Goal: Information Seeking & Learning: Learn about a topic

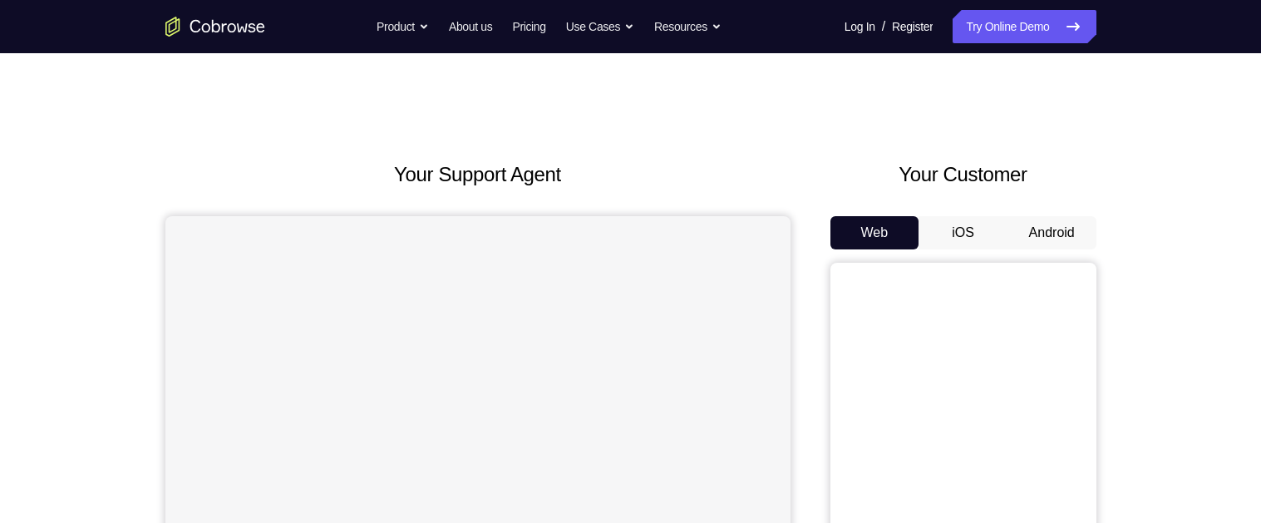
click at [1059, 239] on button "Android" at bounding box center [1052, 232] width 89 height 33
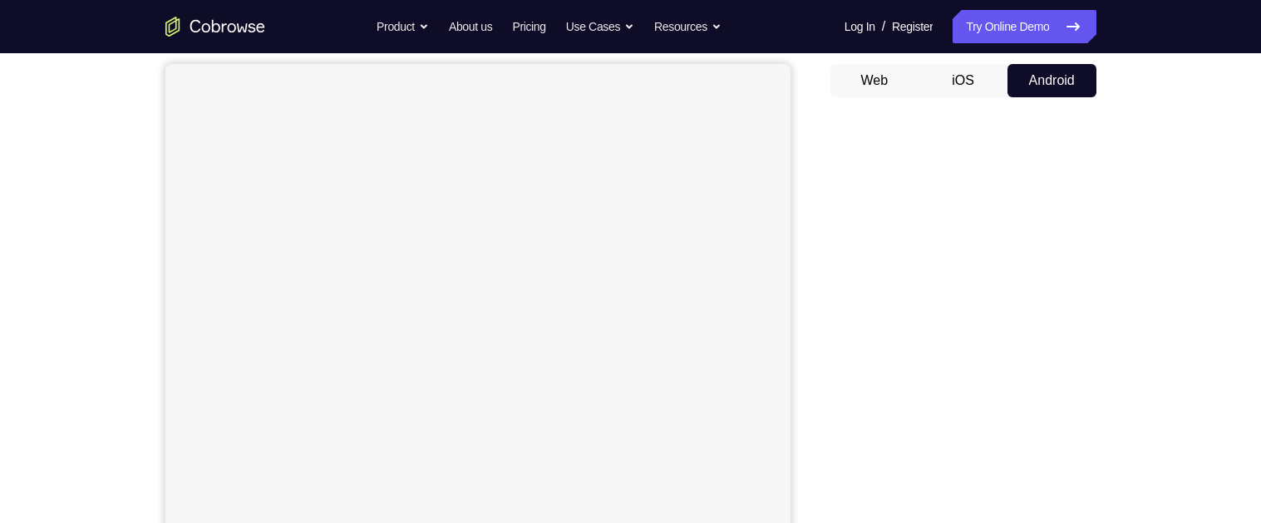
scroll to position [155, 0]
click at [1242, 346] on div "Your Support Agent Your Customer Web iOS Android Next Steps We’d be happy to gi…" at bounding box center [630, 446] width 1261 height 1097
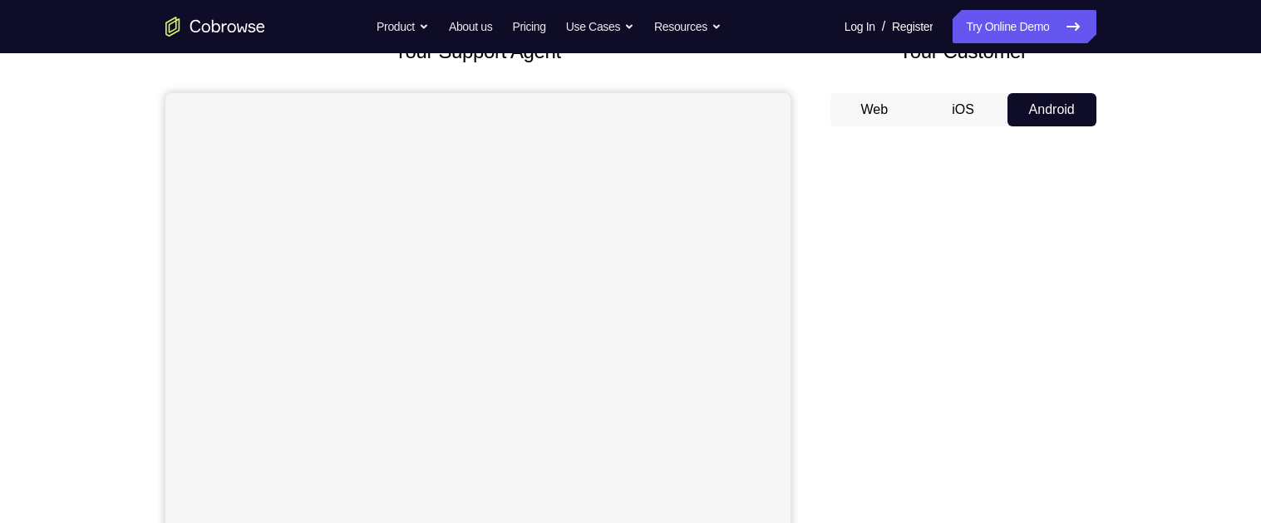
scroll to position [124, 0]
click at [1104, 415] on div "Your Support Agent Your Customer Web iOS Android Next Steps We’d be happy to gi…" at bounding box center [631, 477] width 1064 height 1097
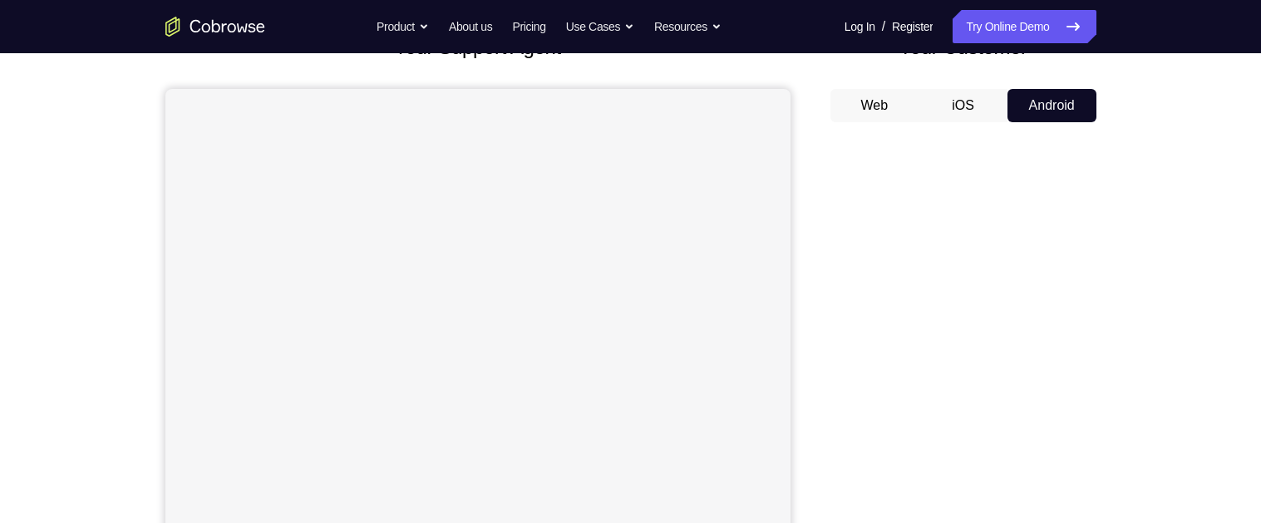
scroll to position [126, 0]
click at [1179, 368] on div "Your Support Agent Your Customer Web iOS Android Next Steps We’d be happy to gi…" at bounding box center [630, 475] width 1261 height 1097
click at [1179, 371] on div "Your Support Agent Your Customer Web iOS Android Next Steps We’d be happy to gi…" at bounding box center [630, 475] width 1261 height 1097
click at [1187, 373] on div "Your Support Agent Your Customer Web iOS Android Next Steps We’d be happy to gi…" at bounding box center [630, 475] width 1261 height 1097
click at [1191, 377] on div "Your Support Agent Your Customer Web iOS Android Next Steps We’d be happy to gi…" at bounding box center [630, 475] width 1261 height 1097
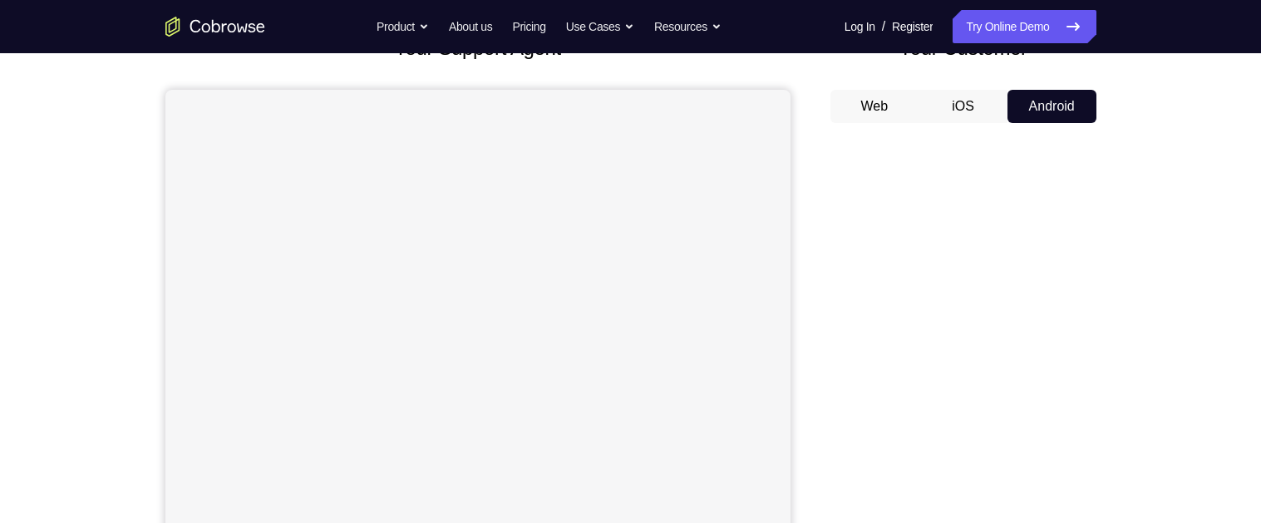
click at [1196, 382] on div "Your Support Agent Your Customer Web iOS Android Next Steps We’d be happy to gi…" at bounding box center [630, 475] width 1261 height 1097
click at [1204, 383] on div "Your Support Agent Your Customer Web iOS Android Next Steps We’d be happy to gi…" at bounding box center [630, 475] width 1261 height 1097
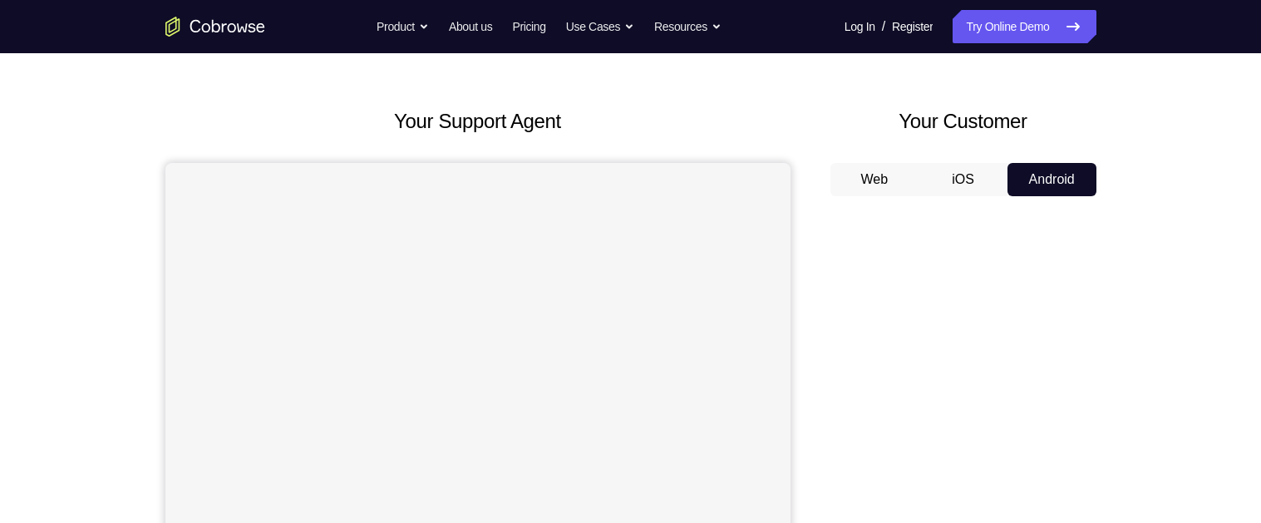
scroll to position [54, 0]
click at [970, 174] on button "iOS" at bounding box center [963, 178] width 89 height 33
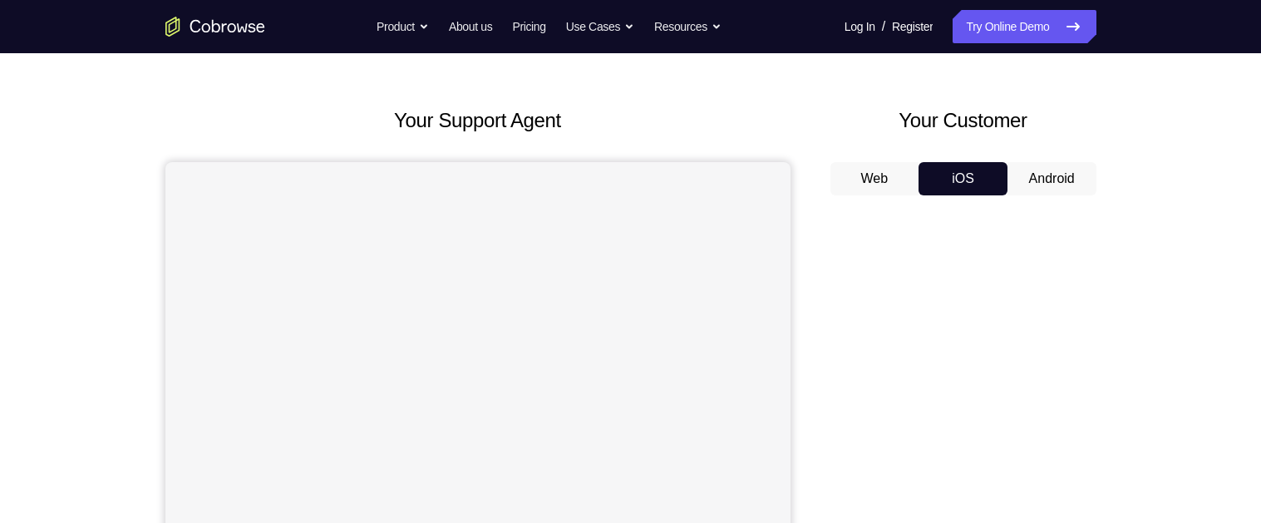
click at [1056, 168] on button "Android" at bounding box center [1052, 178] width 89 height 33
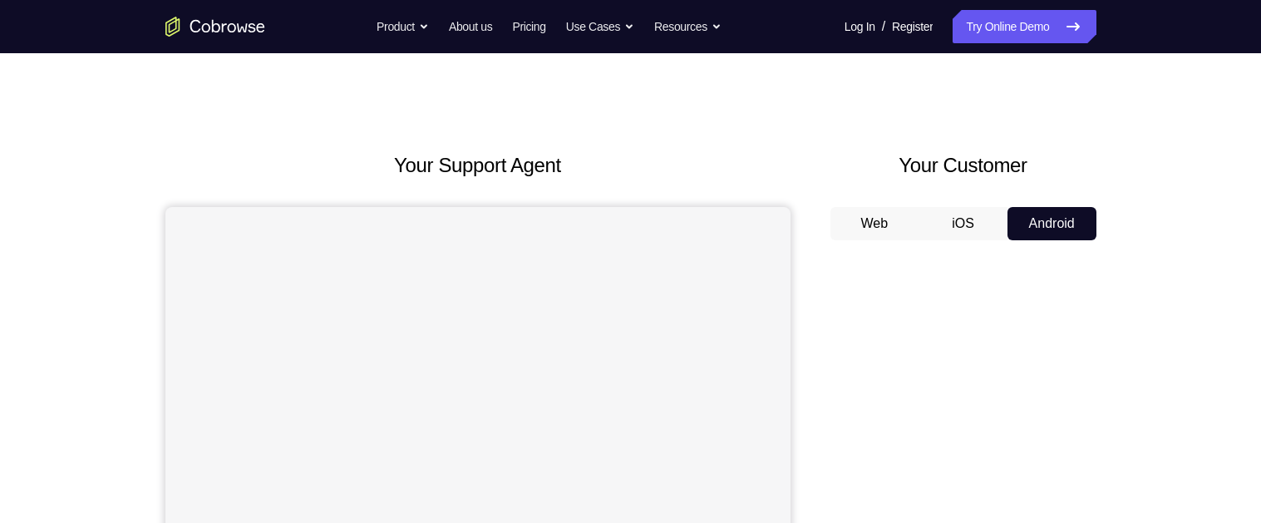
scroll to position [0, 0]
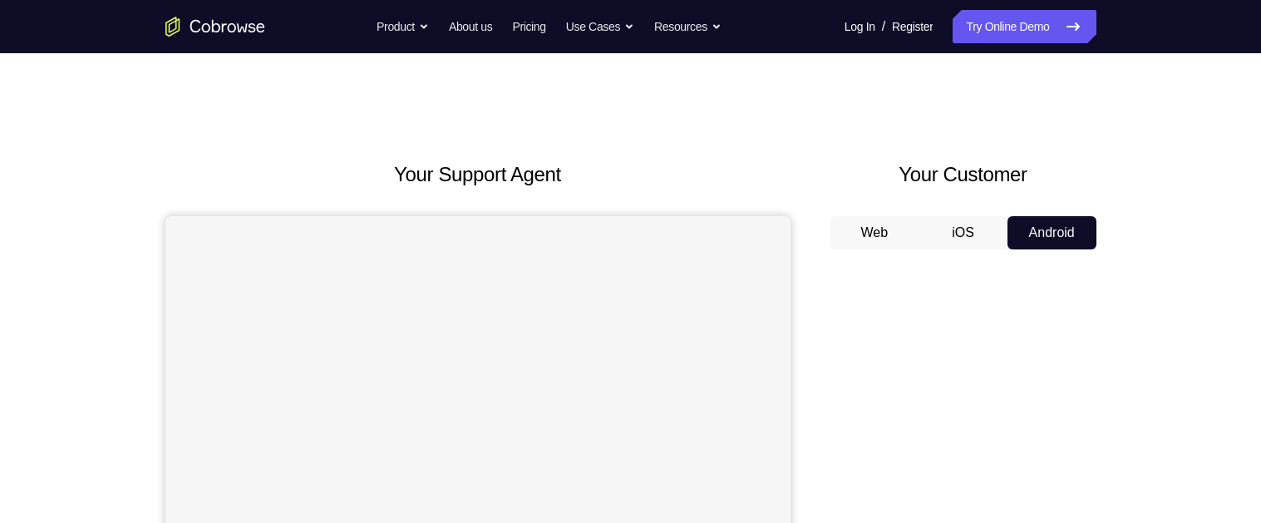
click at [959, 226] on button "iOS" at bounding box center [963, 232] width 89 height 33
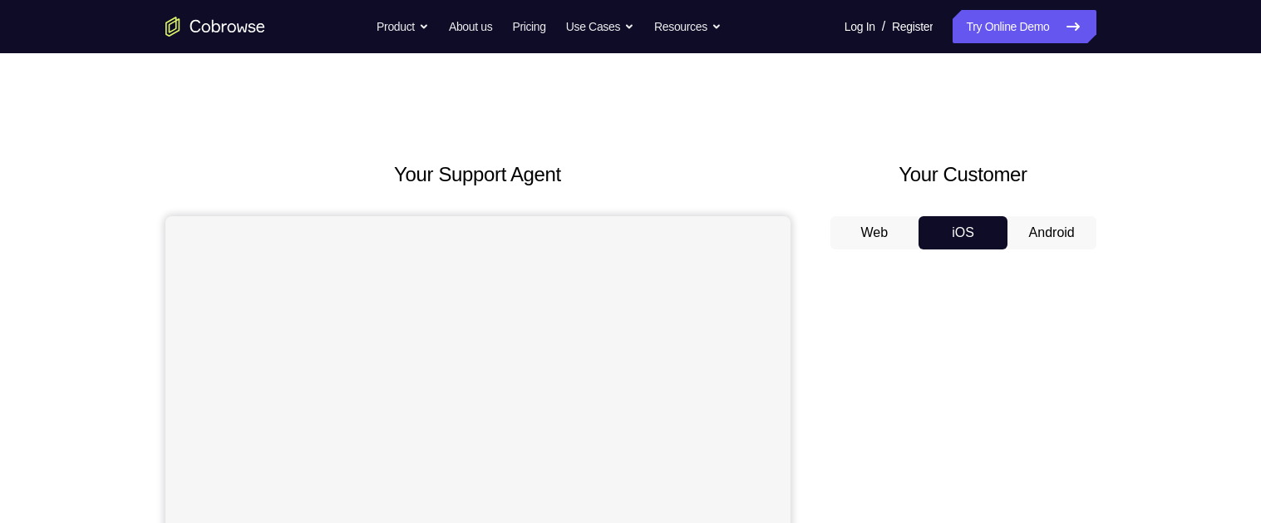
click at [875, 234] on button "Web" at bounding box center [875, 232] width 89 height 33
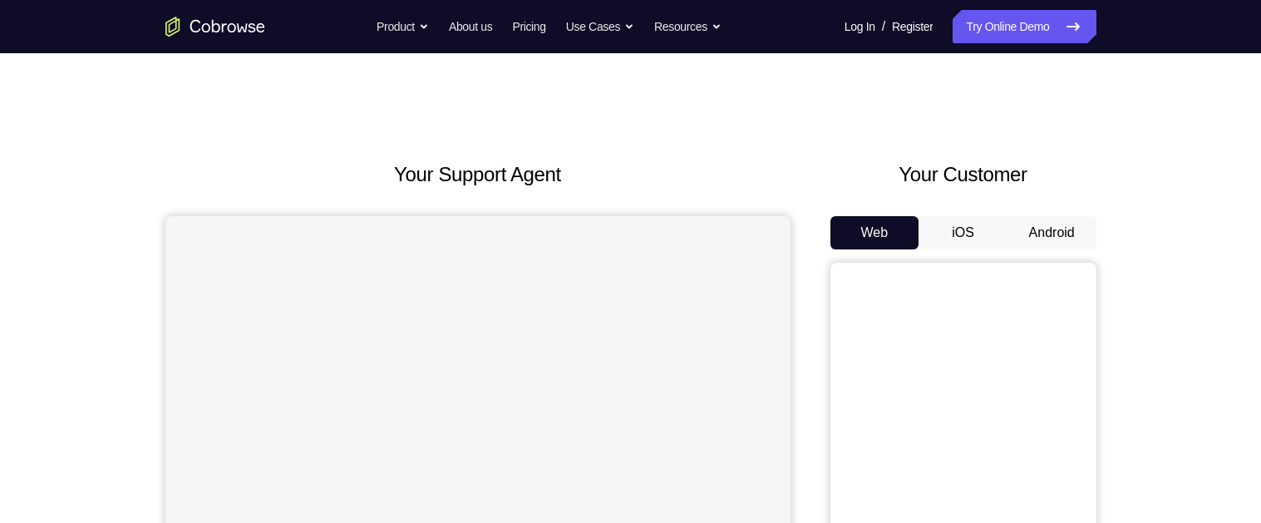
click at [1076, 234] on button "Android" at bounding box center [1052, 232] width 89 height 33
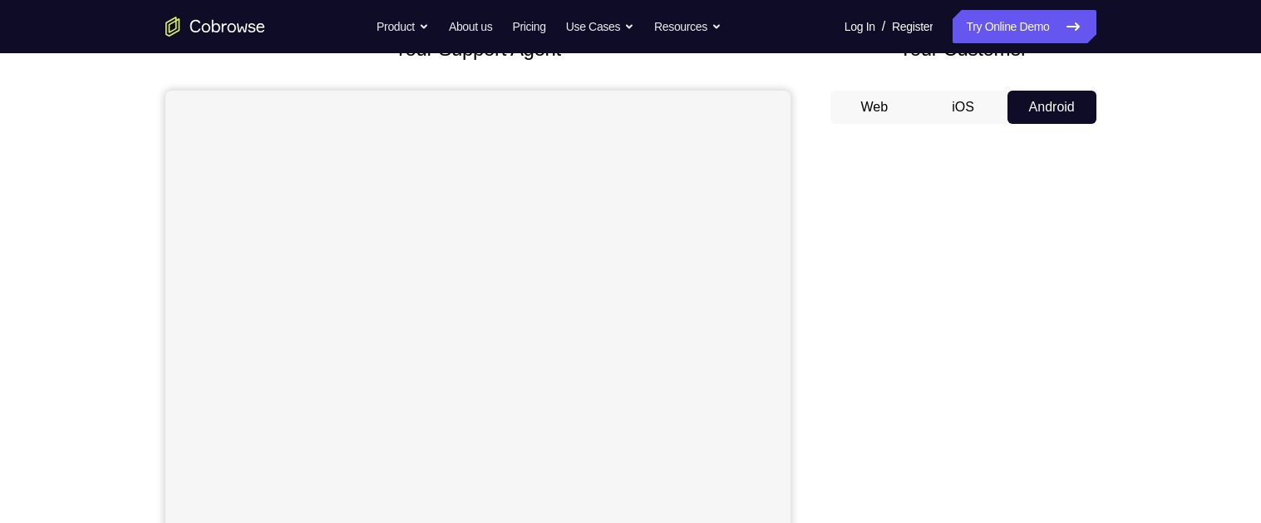
scroll to position [127, 0]
click at [1120, 369] on div "Your Support Agent Your Customer Web iOS Android Next Steps We’d be happy to gi…" at bounding box center [631, 474] width 1064 height 1097
click at [1122, 298] on div "Your Support Agent Your Customer Web iOS Android Next Steps We’d be happy to gi…" at bounding box center [631, 474] width 1064 height 1097
click at [1122, 301] on div "Your Support Agent Your Customer Web iOS Android Next Steps We’d be happy to gi…" at bounding box center [631, 474] width 1064 height 1097
click at [1122, 307] on div "Your Support Agent Your Customer Web iOS Android Next Steps We’d be happy to gi…" at bounding box center [631, 474] width 1064 height 1097
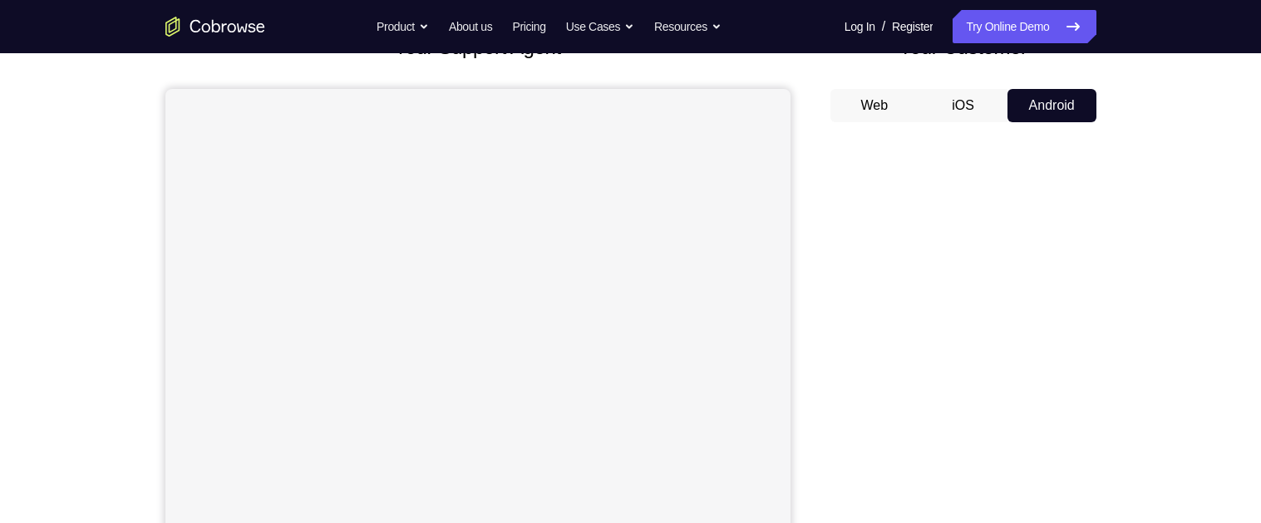
click at [1120, 308] on div "Your Support Agent Your Customer Web iOS Android Next Steps We’d be happy to gi…" at bounding box center [631, 474] width 1064 height 1097
click at [1122, 303] on div "Your Support Agent Your Customer Web iOS Android Next Steps We’d be happy to gi…" at bounding box center [631, 474] width 1064 height 1097
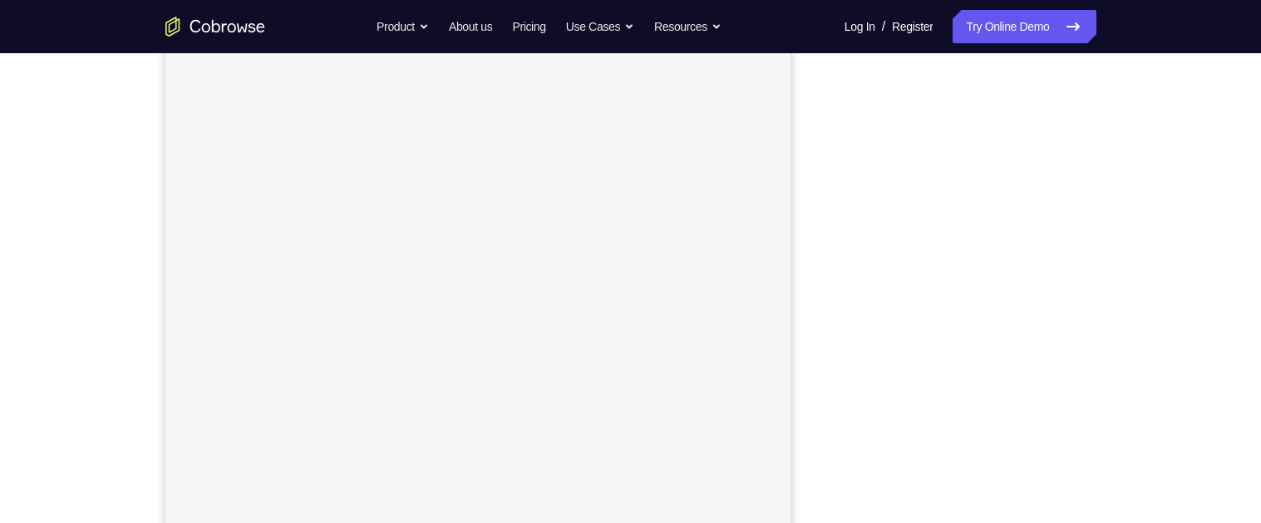
scroll to position [222, 0]
click at [1088, 84] on div at bounding box center [964, 296] width 266 height 511
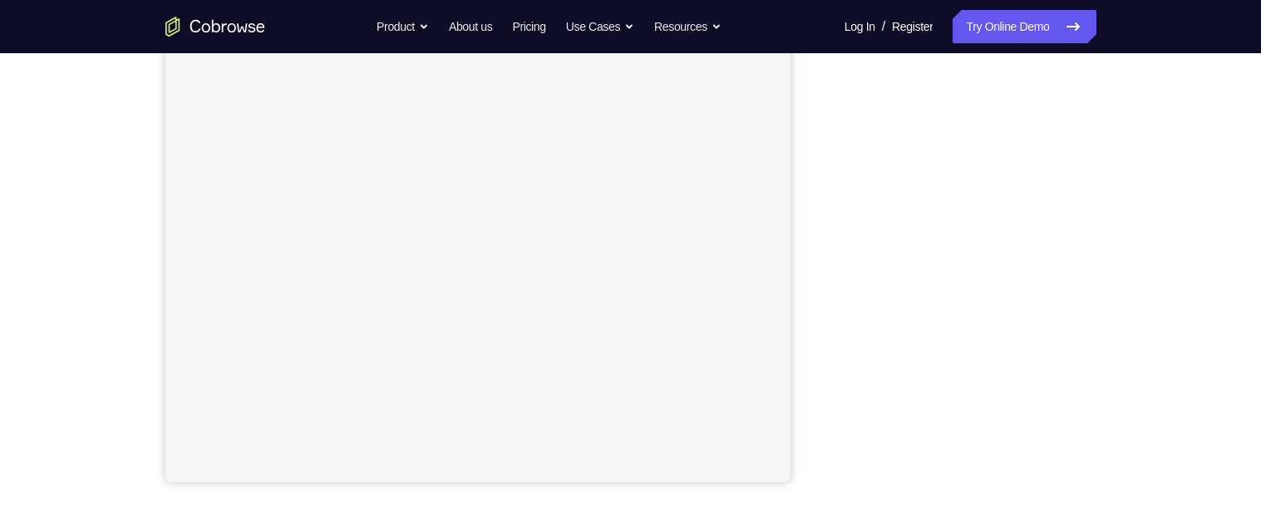
scroll to position [319, 0]
click at [1177, 227] on div "Your Support Agent Your Customer Web iOS Android Next Steps We’d be happy to gi…" at bounding box center [630, 282] width 1261 height 1097
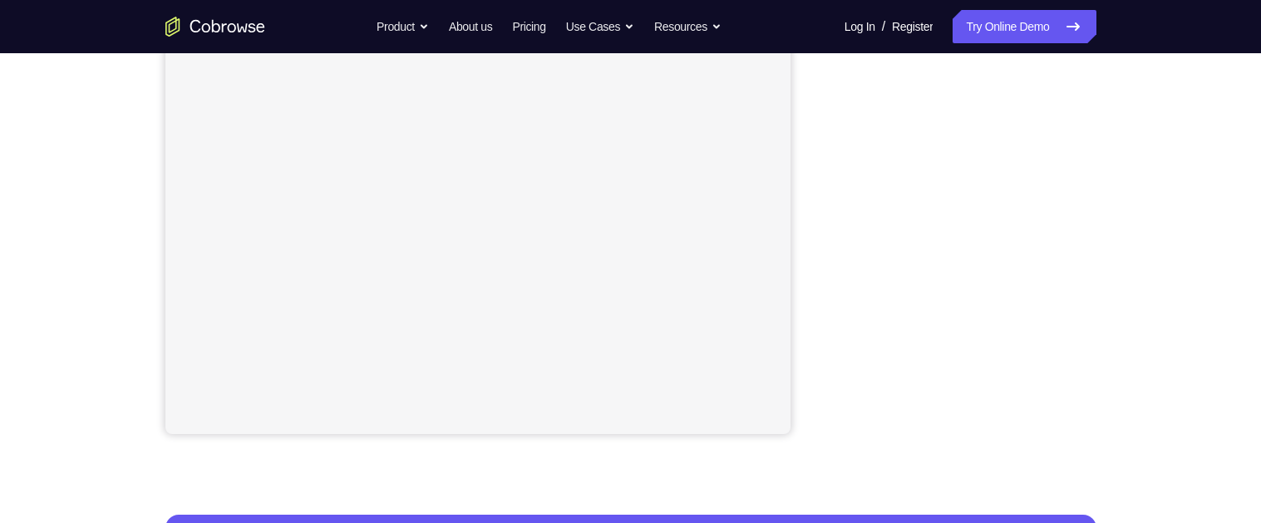
scroll to position [341, 0]
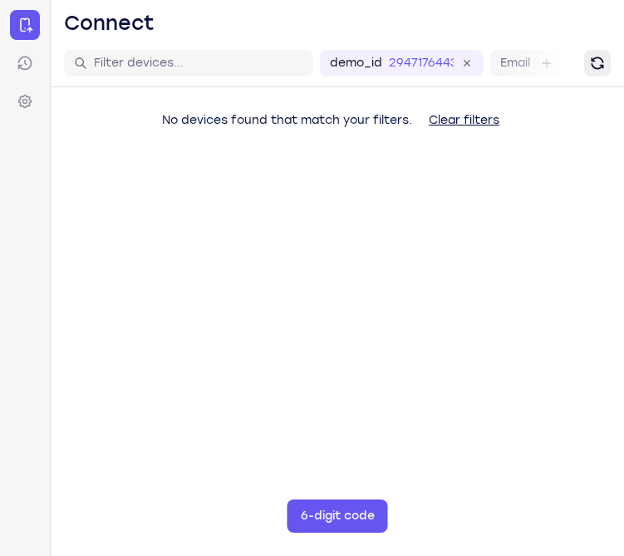
click at [594, 58] on icon "Refresh" at bounding box center [597, 63] width 12 height 12
click at [588, 57] on button "Refresh" at bounding box center [598, 63] width 27 height 27
click at [599, 66] on icon "Refresh" at bounding box center [598, 63] width 17 height 17
